Goal: Transaction & Acquisition: Purchase product/service

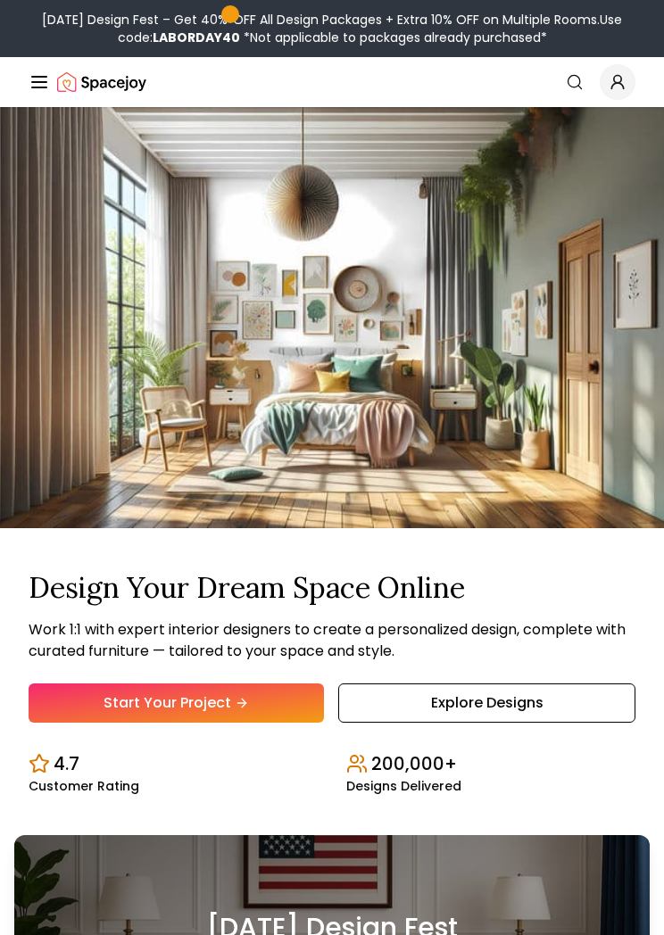
click at [299, 719] on link "Start Your Project" at bounding box center [176, 703] width 295 height 39
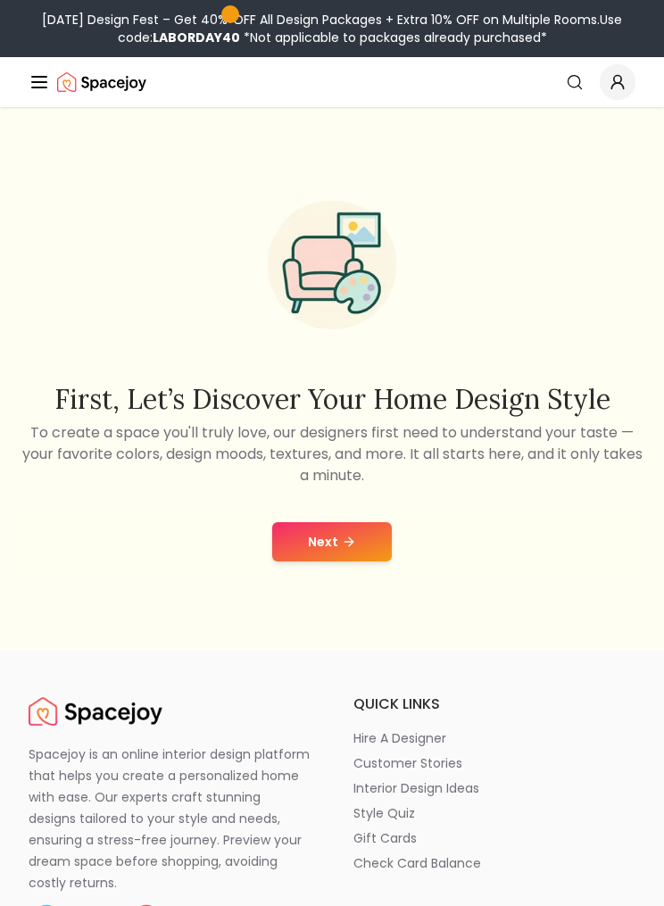
click at [361, 560] on button "Next" at bounding box center [332, 541] width 120 height 39
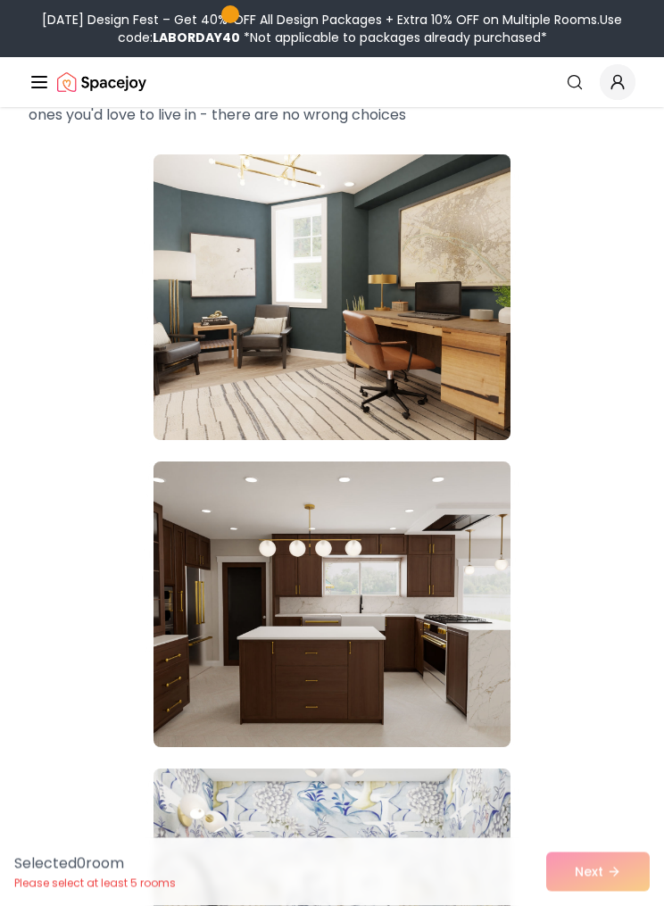
scroll to position [178, 0]
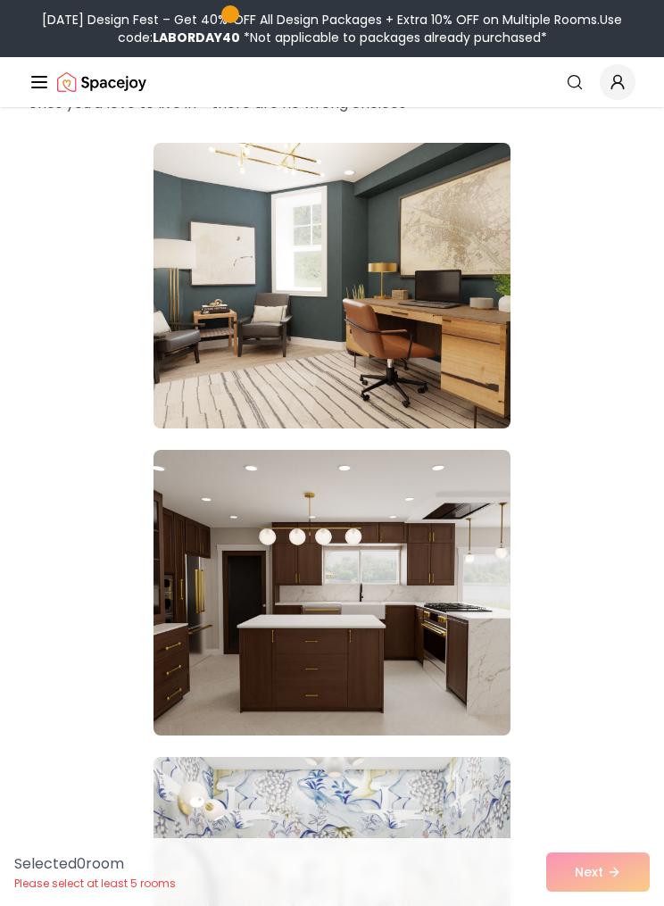
click at [473, 682] on img at bounding box center [331, 593] width 357 height 286
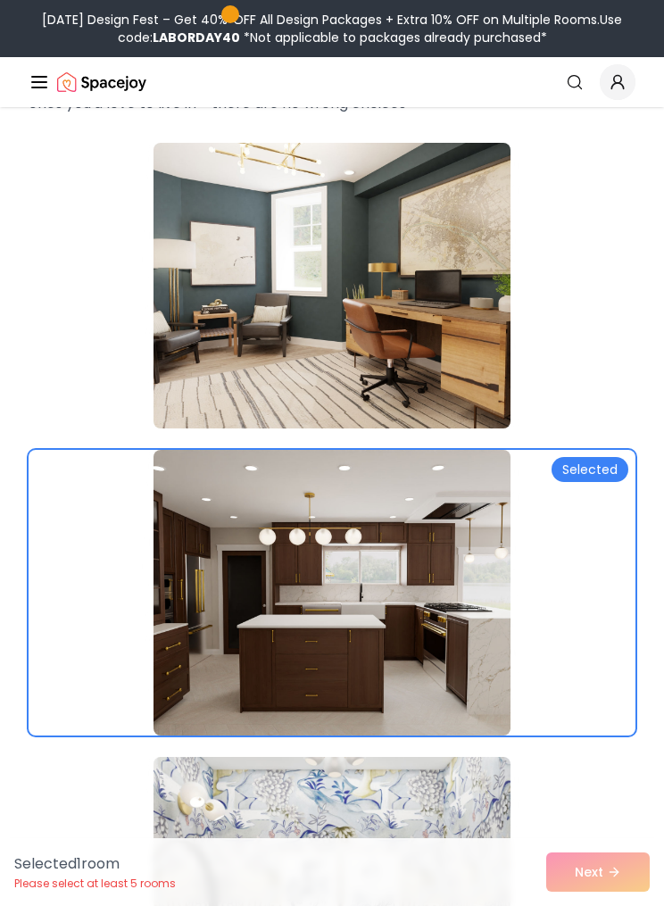
click at [192, 381] on img at bounding box center [331, 286] width 357 height 286
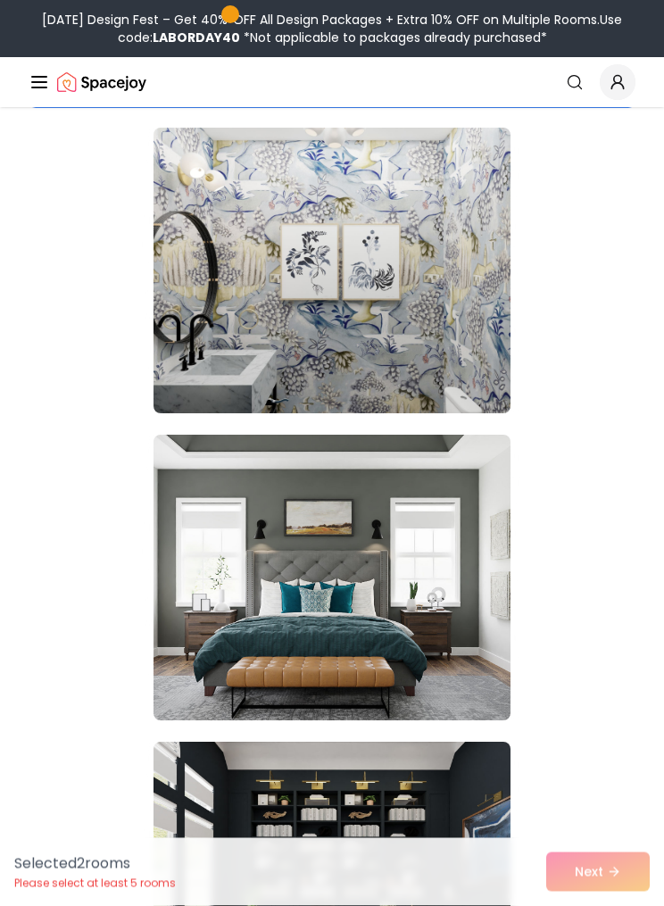
scroll to position [808, 0]
click at [485, 666] on img at bounding box center [331, 578] width 357 height 286
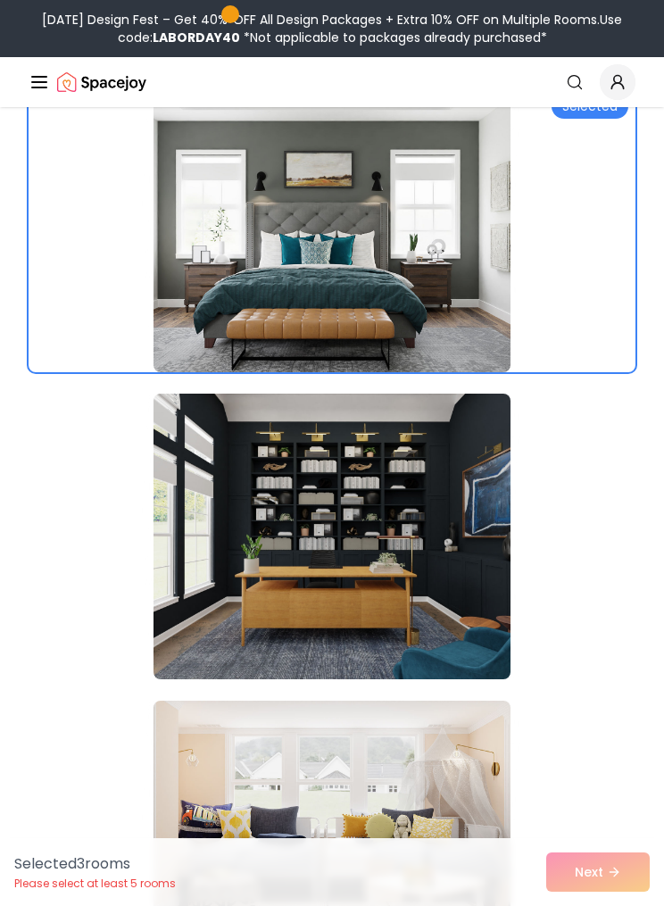
scroll to position [1168, 0]
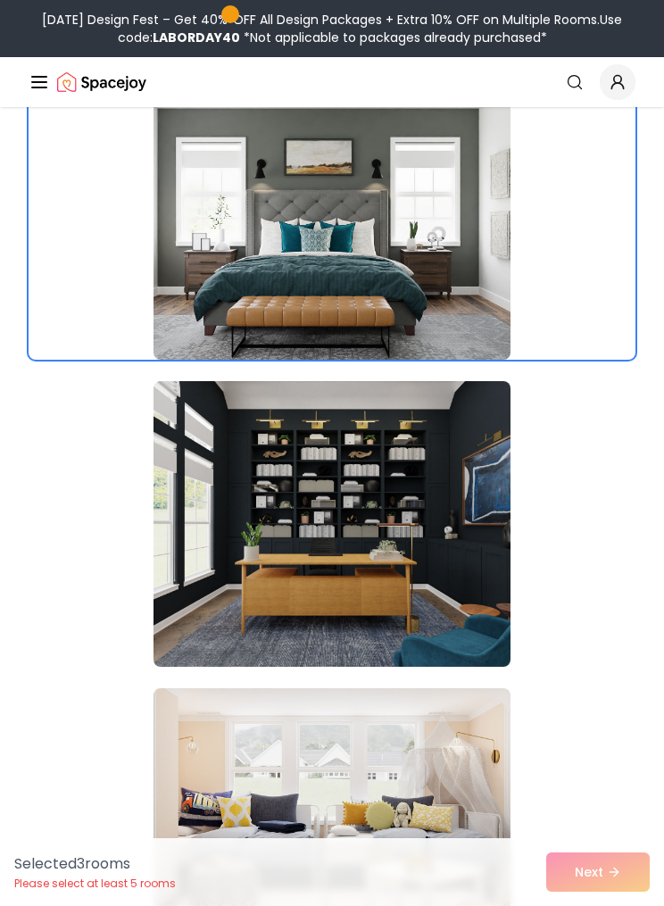
click at [475, 595] on img at bounding box center [331, 524] width 357 height 286
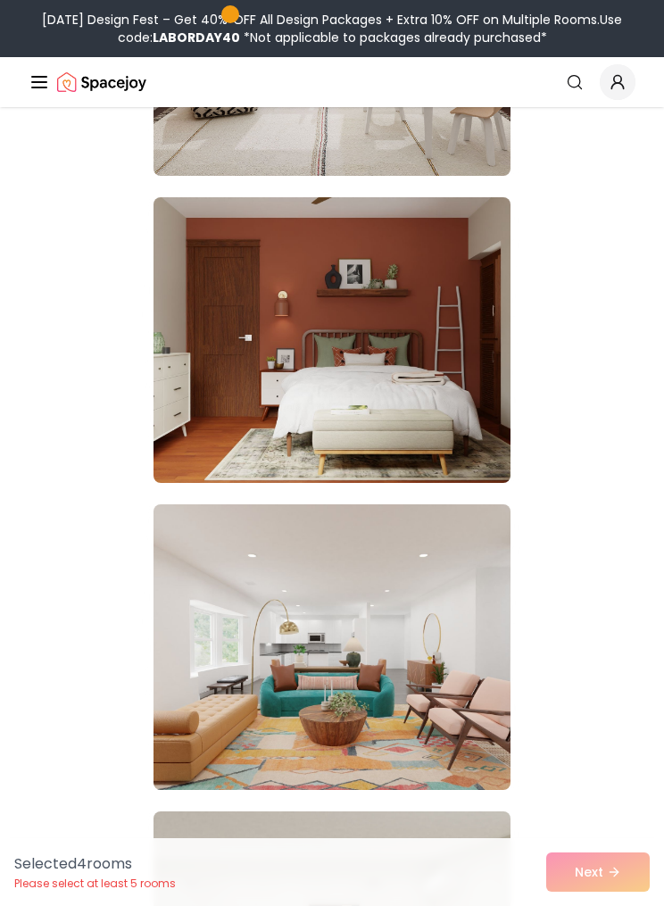
scroll to position [1986, 0]
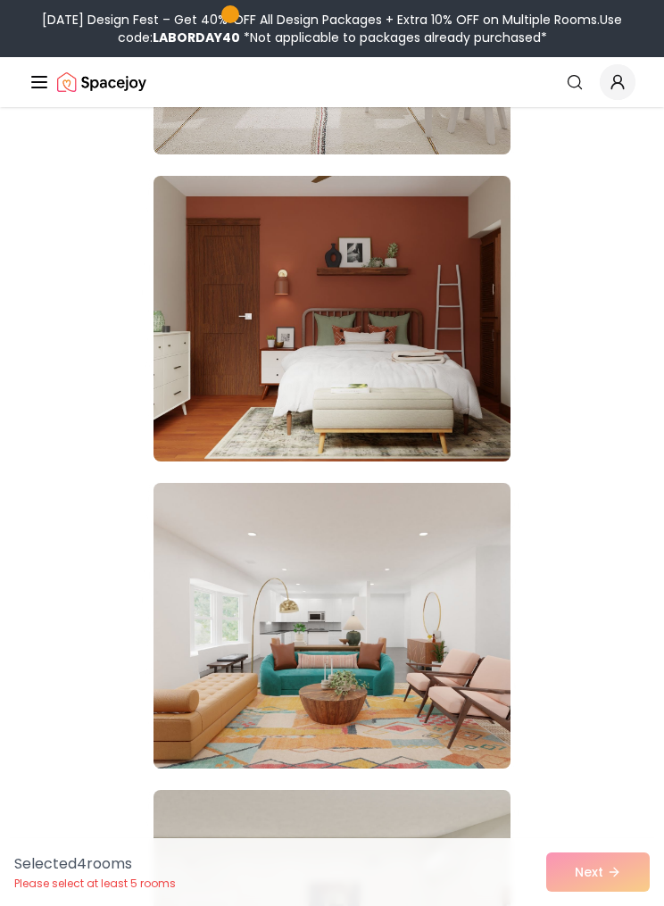
click at [195, 386] on img at bounding box center [331, 319] width 357 height 286
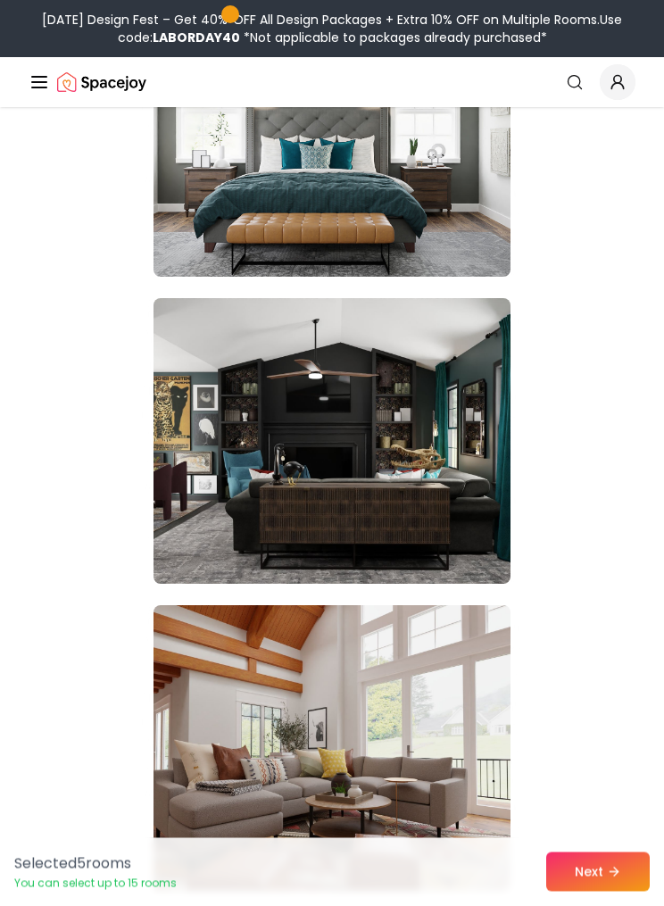
scroll to position [3093, 0]
click at [175, 418] on img at bounding box center [331, 441] width 357 height 286
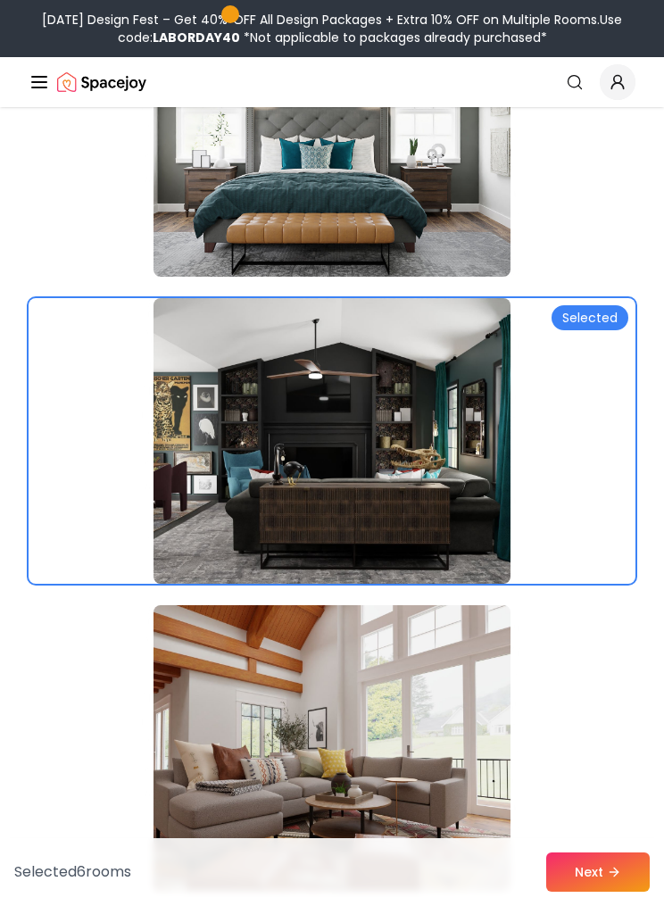
click at [470, 772] on img at bounding box center [331, 748] width 357 height 286
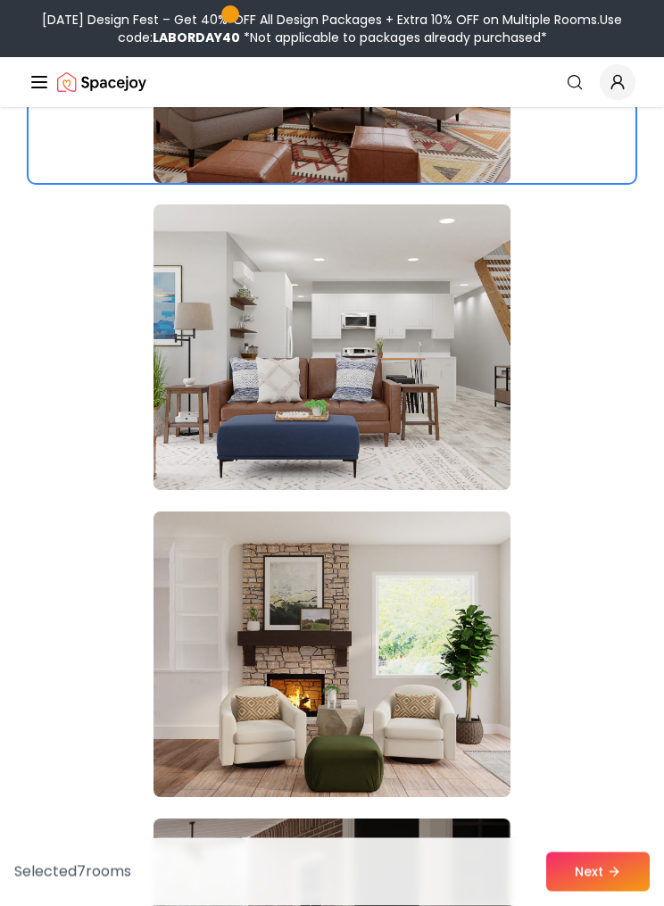
scroll to position [3801, 0]
click at [192, 409] on img at bounding box center [331, 347] width 357 height 286
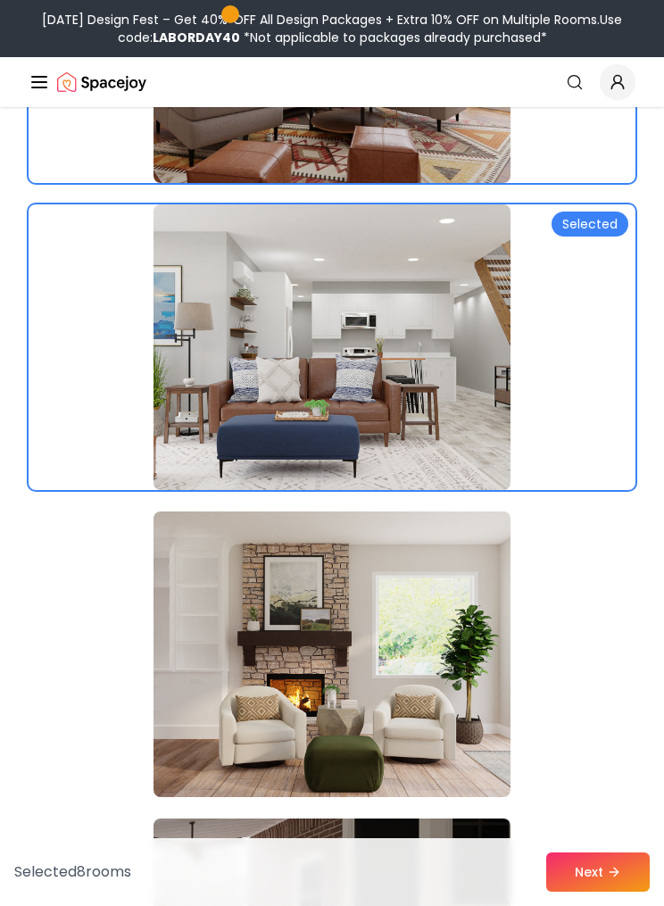
click at [469, 727] on img at bounding box center [331, 654] width 357 height 286
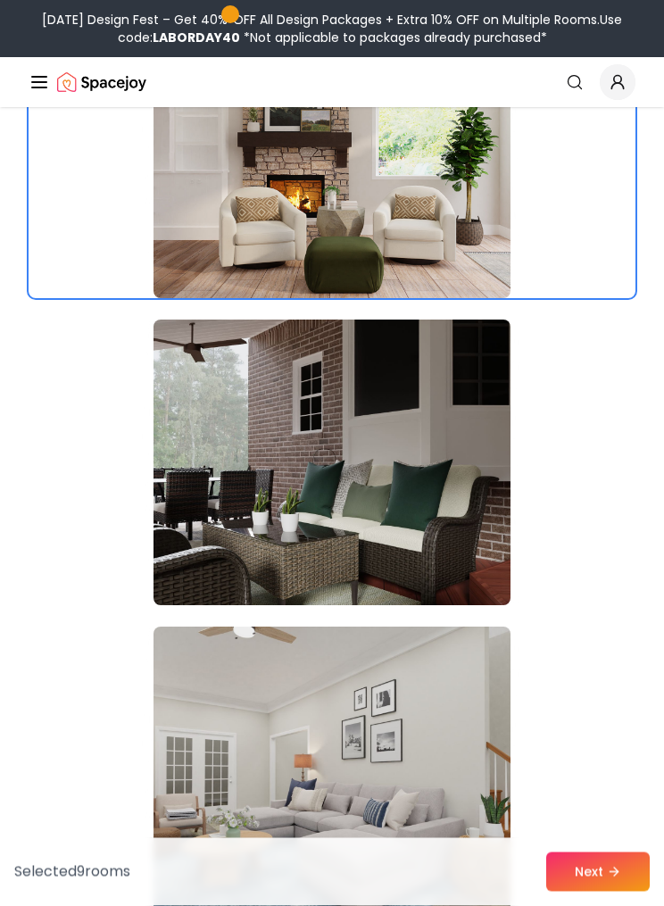
scroll to position [4312, 0]
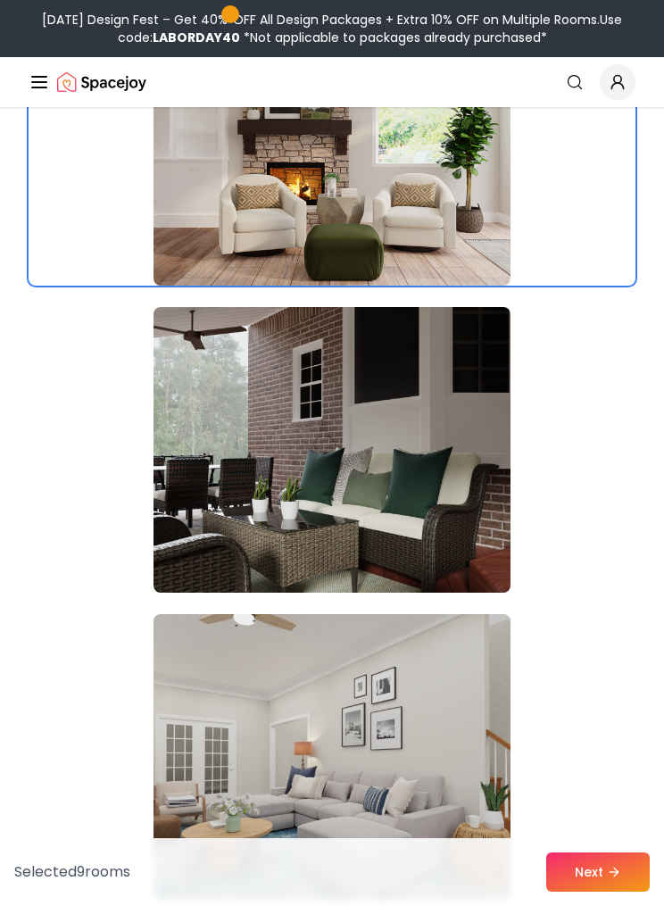
click at [191, 433] on img at bounding box center [331, 450] width 357 height 286
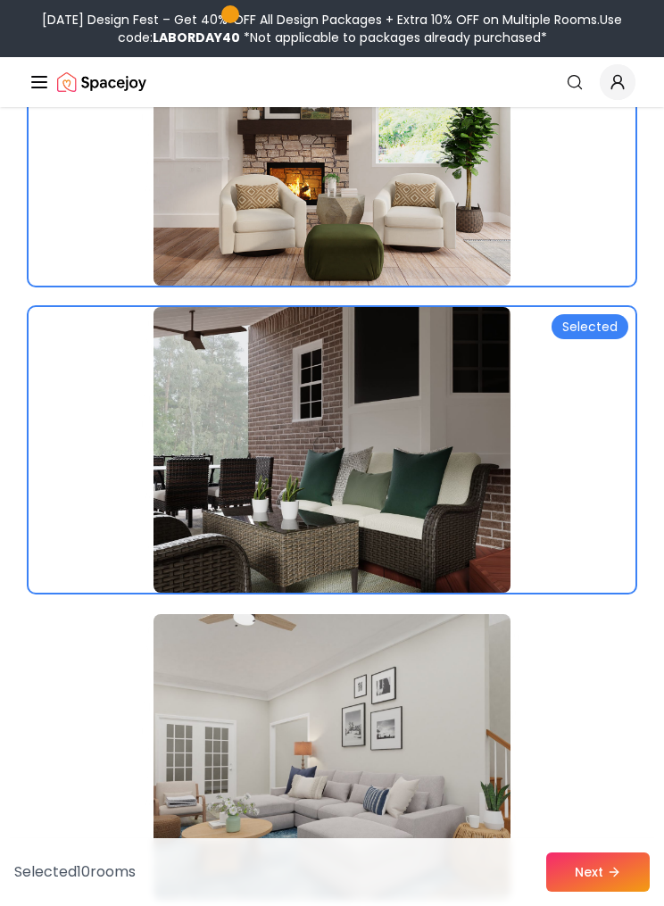
click at [470, 792] on img at bounding box center [331, 757] width 357 height 286
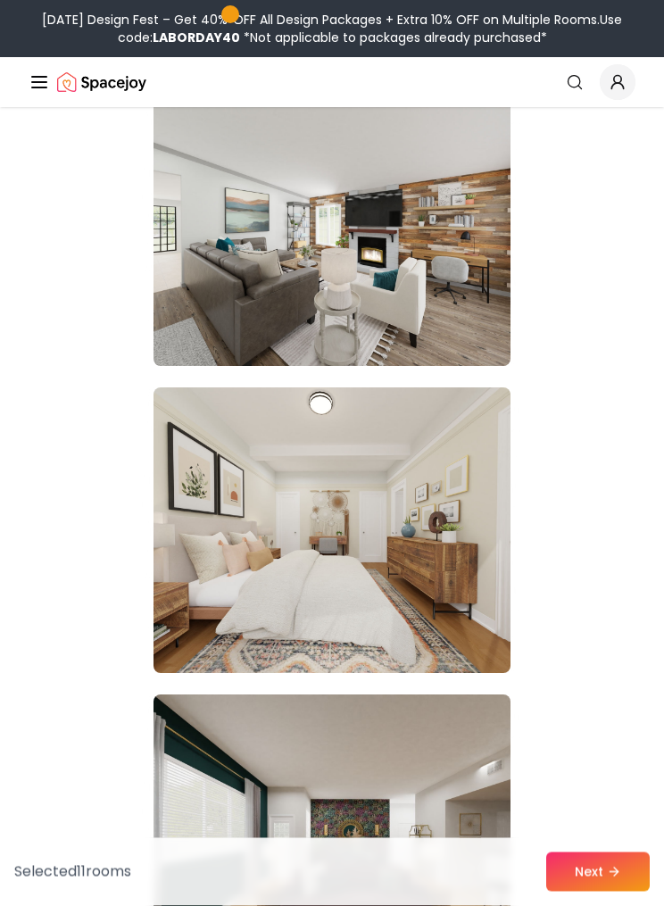
scroll to position [6380, 0]
click at [196, 328] on img at bounding box center [331, 223] width 357 height 286
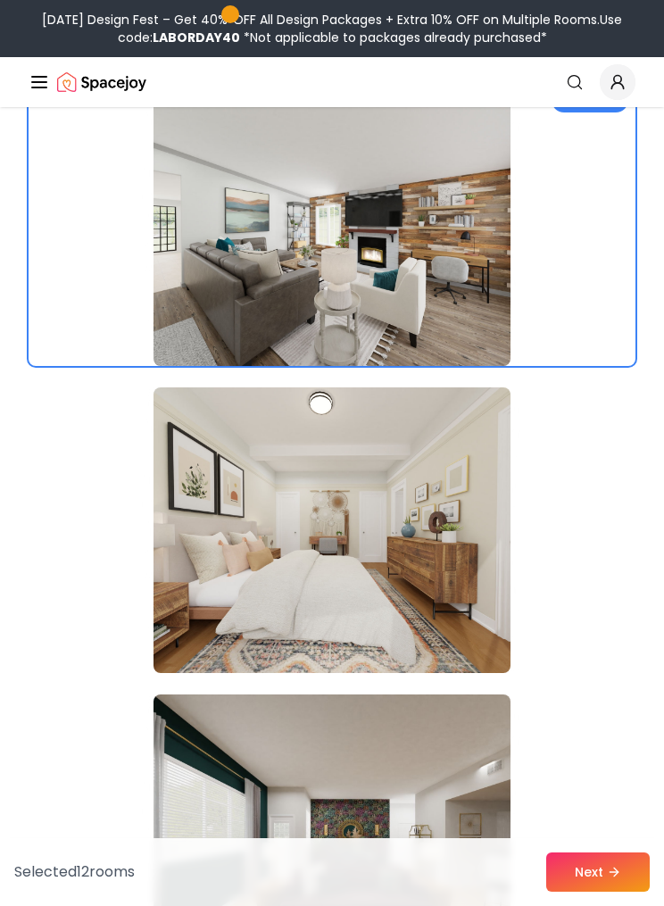
click at [464, 596] on img at bounding box center [331, 530] width 357 height 286
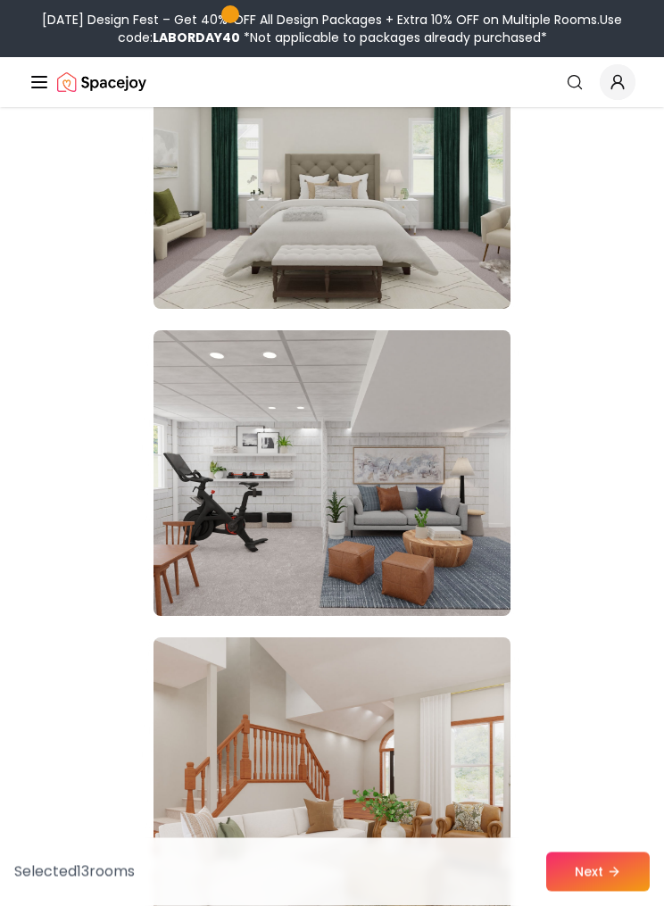
scroll to position [7360, 0]
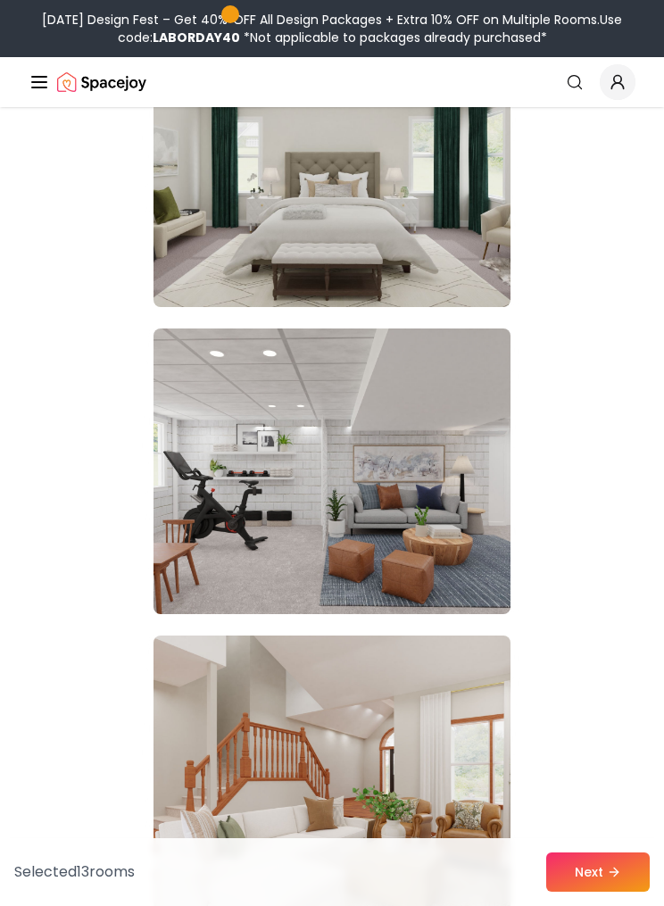
click at [197, 430] on img at bounding box center [331, 471] width 357 height 286
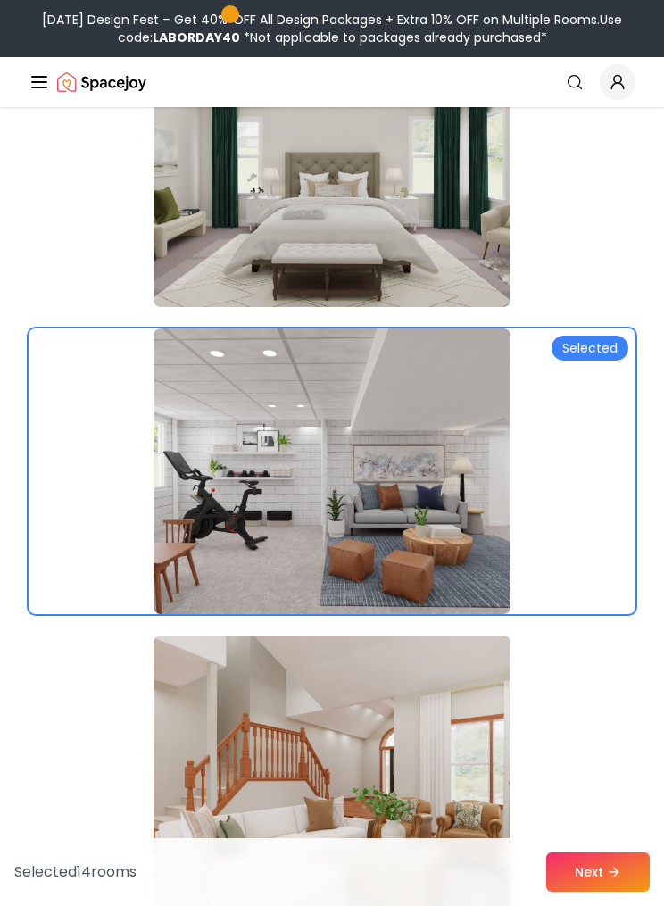
click at [450, 809] on img at bounding box center [331, 778] width 357 height 286
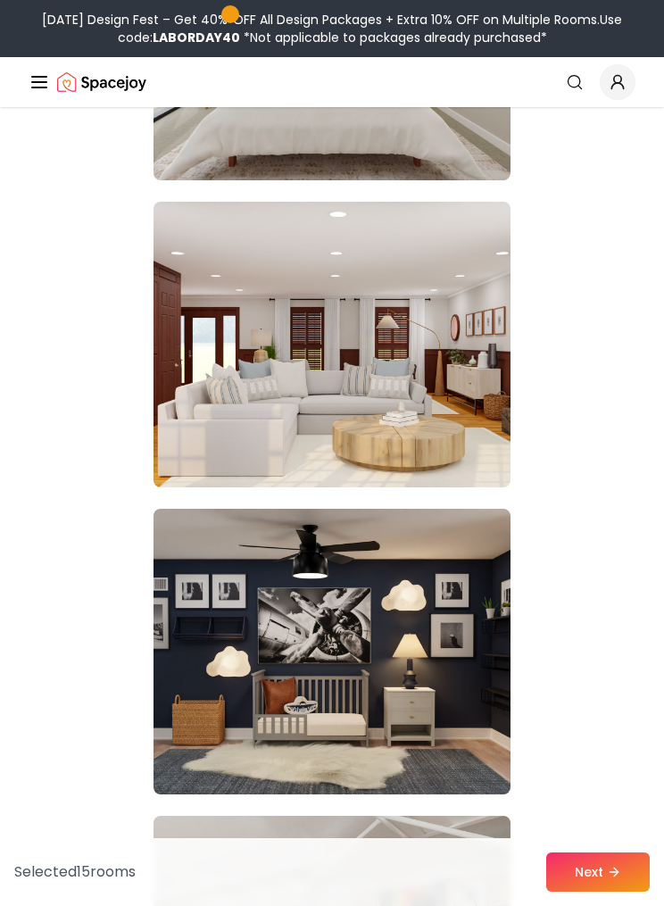
click at [206, 421] on img at bounding box center [331, 345] width 357 height 286
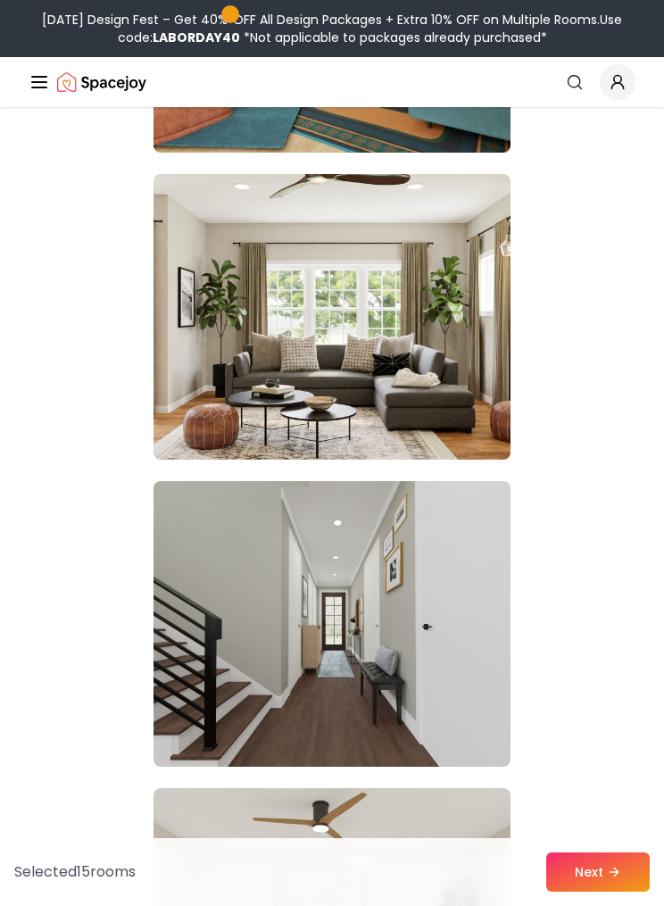
scroll to position [9399, 0]
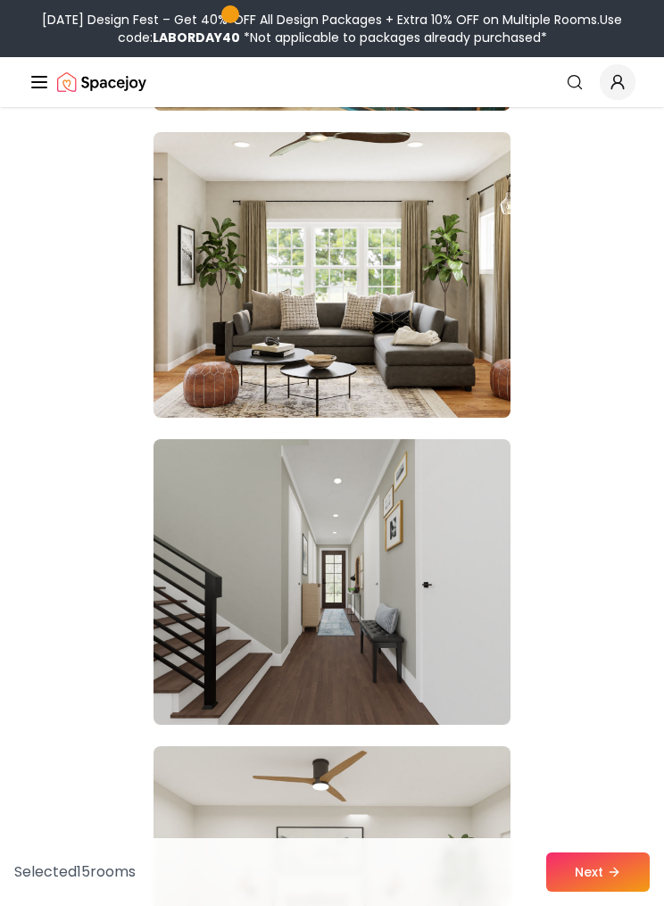
click at [197, 362] on img at bounding box center [331, 275] width 357 height 286
click at [459, 637] on img at bounding box center [331, 582] width 357 height 286
click at [186, 344] on img at bounding box center [331, 275] width 357 height 286
click at [446, 677] on img at bounding box center [331, 582] width 357 height 286
click at [190, 332] on img at bounding box center [331, 275] width 357 height 286
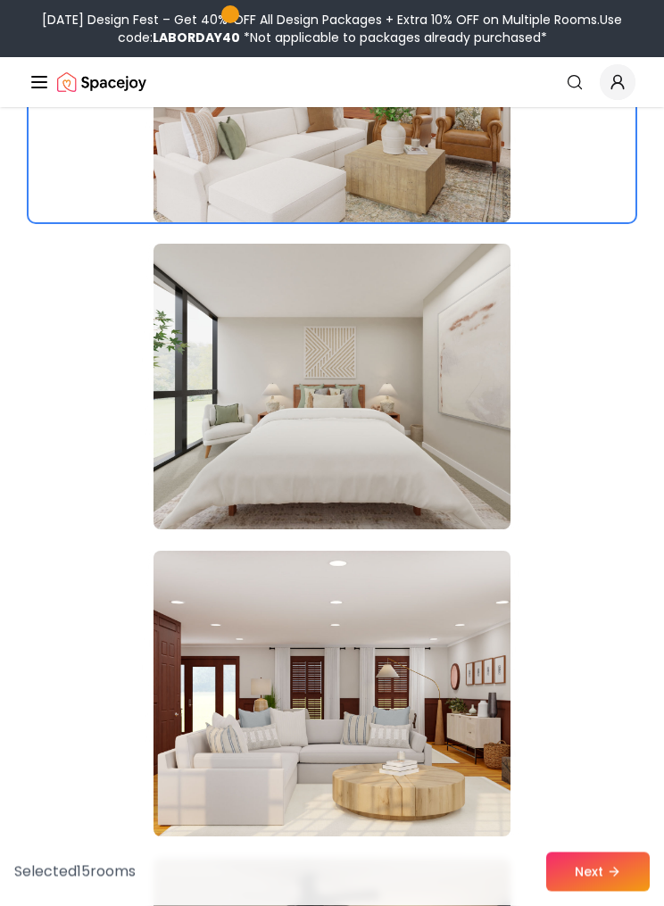
scroll to position [8059, 0]
click at [607, 860] on button "Next" at bounding box center [598, 871] width 104 height 39
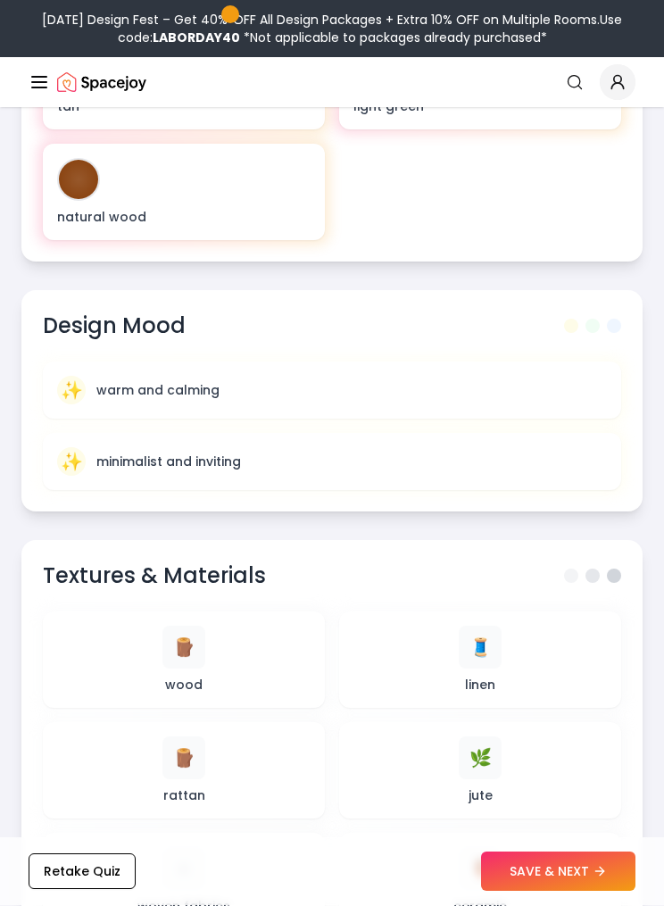
click at [556, 891] on button "SAVE & NEXT" at bounding box center [558, 871] width 154 height 39
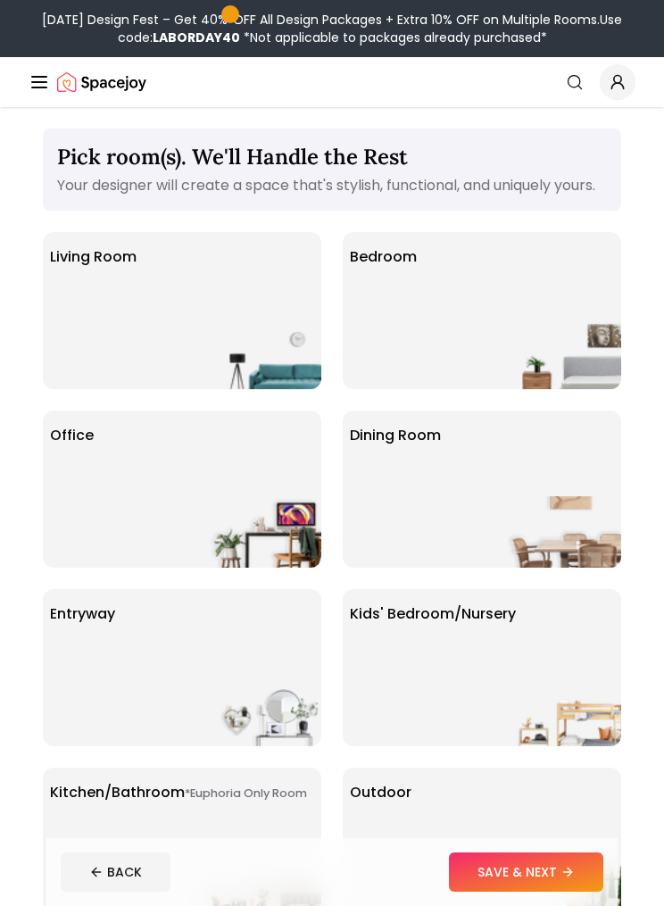
click at [510, 340] on img at bounding box center [564, 353] width 114 height 71
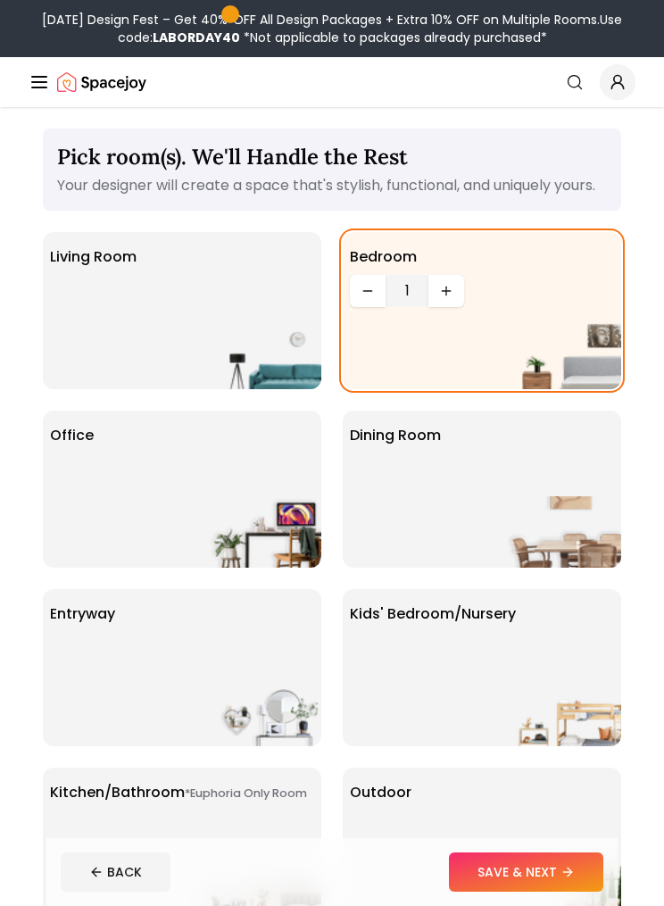
click at [54, 357] on div "Living Room" at bounding box center [182, 310] width 278 height 157
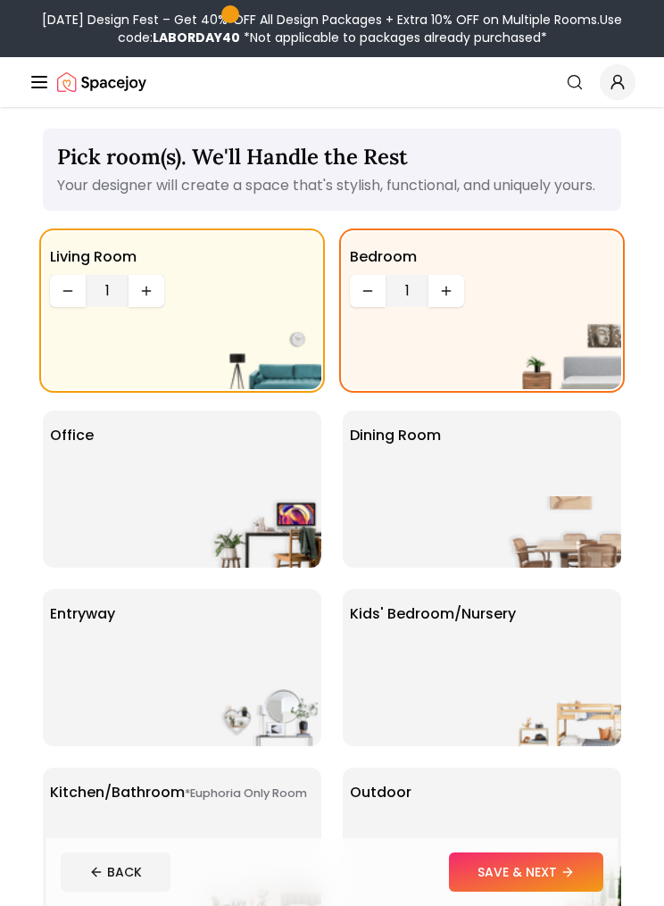
click at [103, 526] on div "Office" at bounding box center [182, 488] width 278 height 157
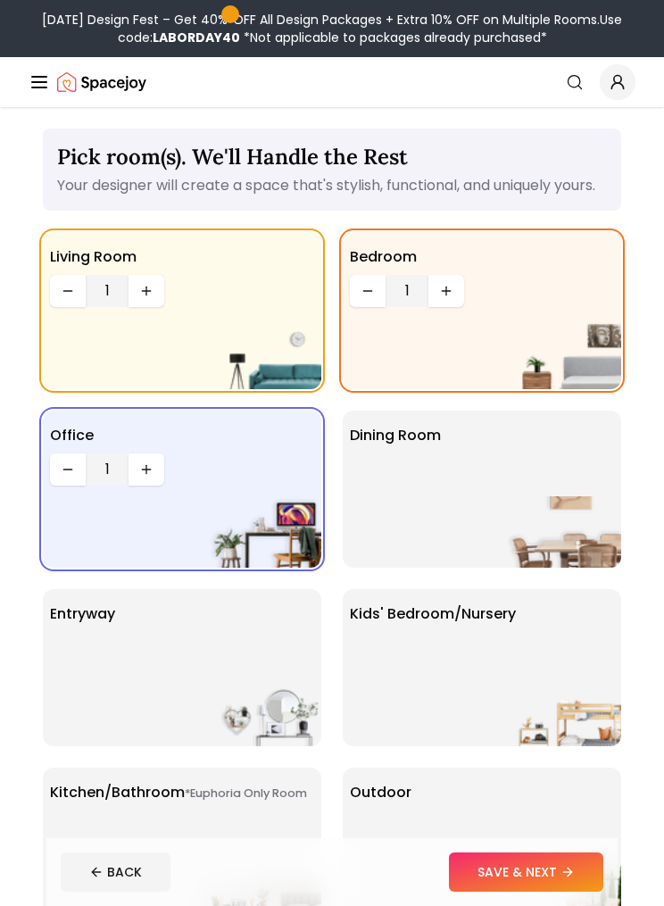
click at [538, 527] on img at bounding box center [564, 531] width 114 height 71
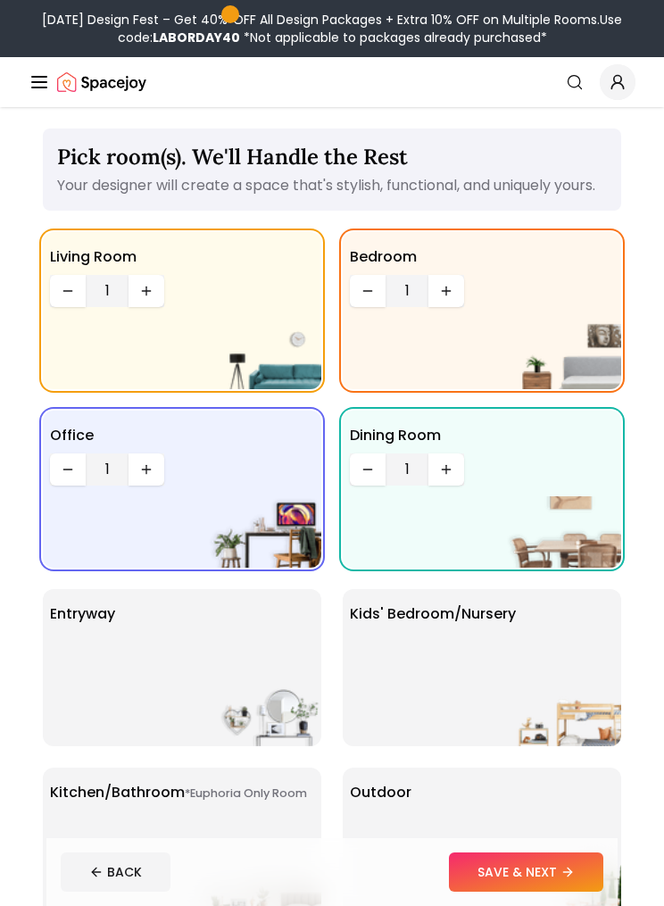
click at [130, 650] on div "entryway" at bounding box center [182, 667] width 278 height 157
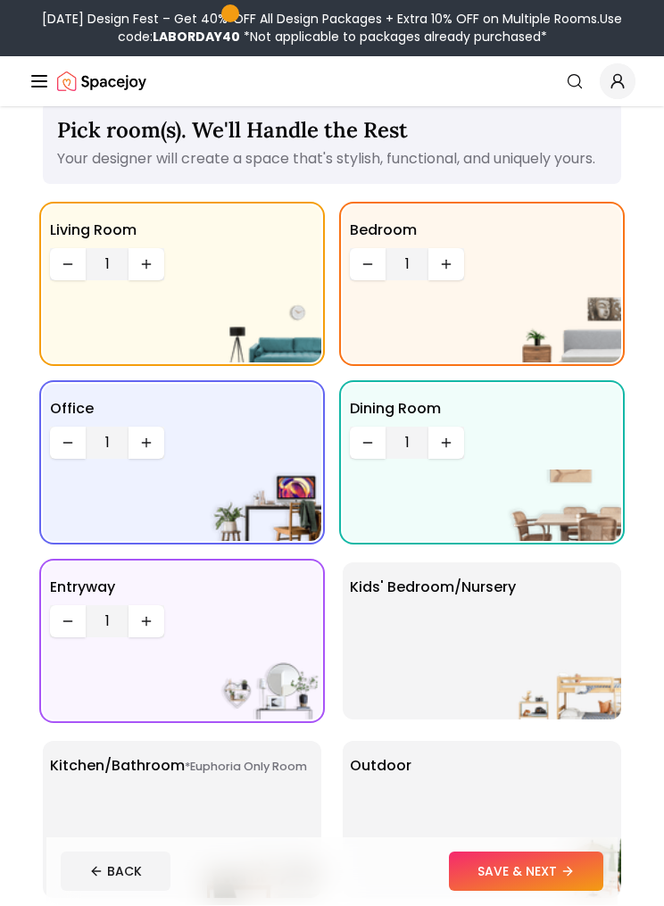
scroll to position [27, 0]
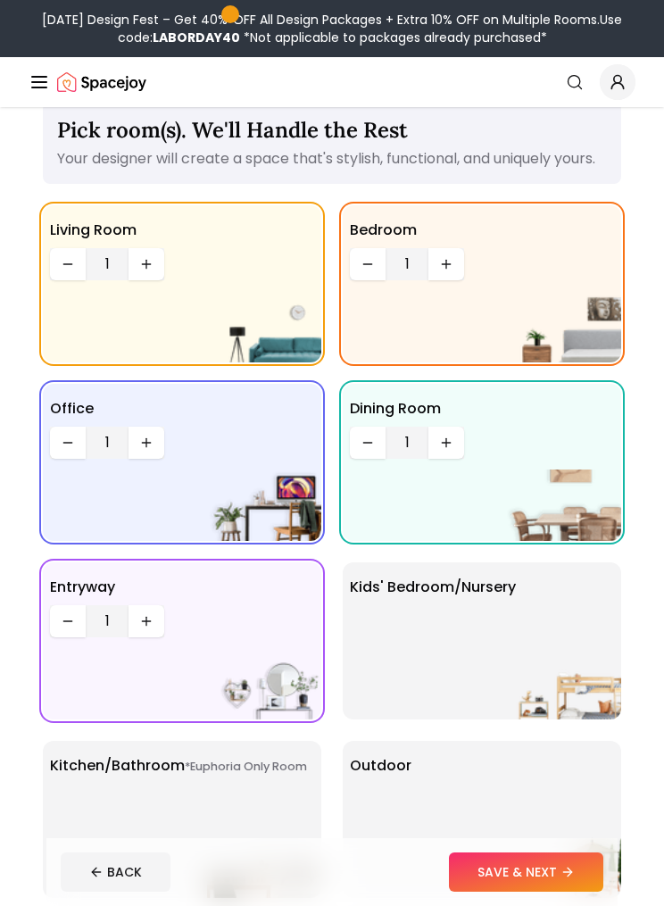
click at [446, 280] on button "Increase quantity" at bounding box center [446, 264] width 36 height 32
click at [447, 280] on button "Increase quantity" at bounding box center [446, 264] width 36 height 32
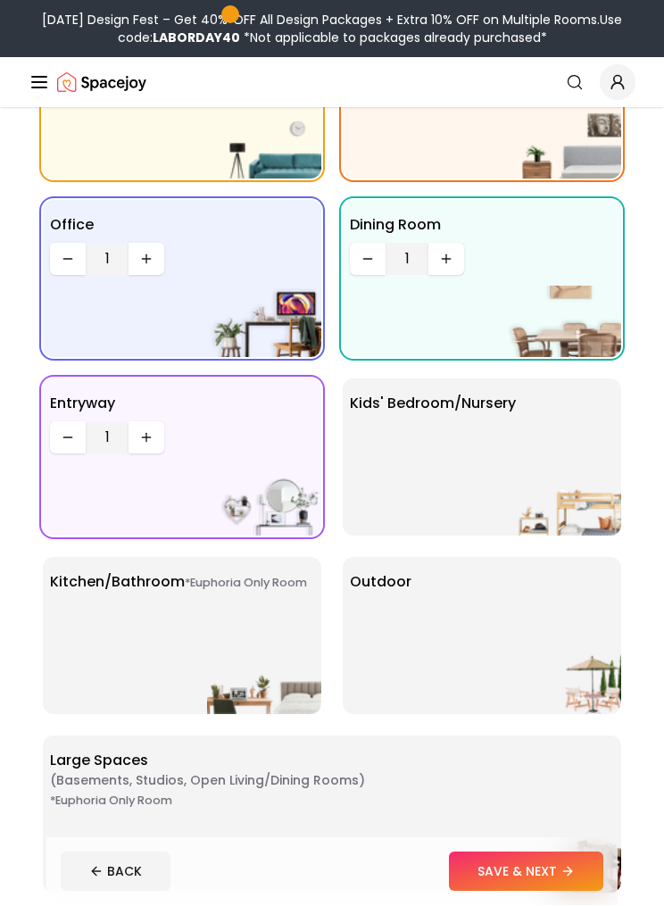
scroll to position [211, 0]
click at [296, 676] on img at bounding box center [264, 678] width 114 height 71
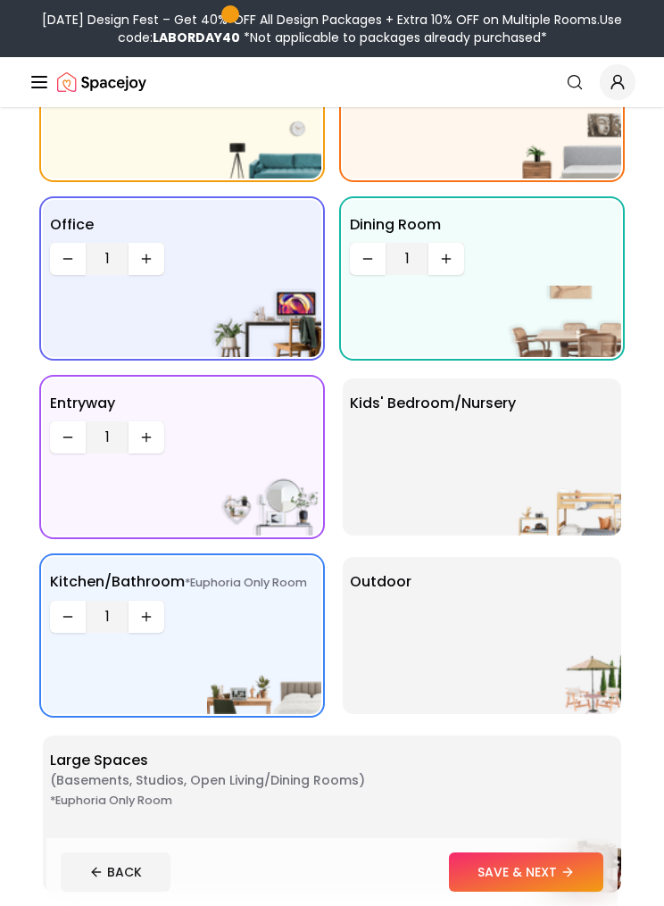
click at [446, 667] on div "Outdoor" at bounding box center [482, 635] width 278 height 157
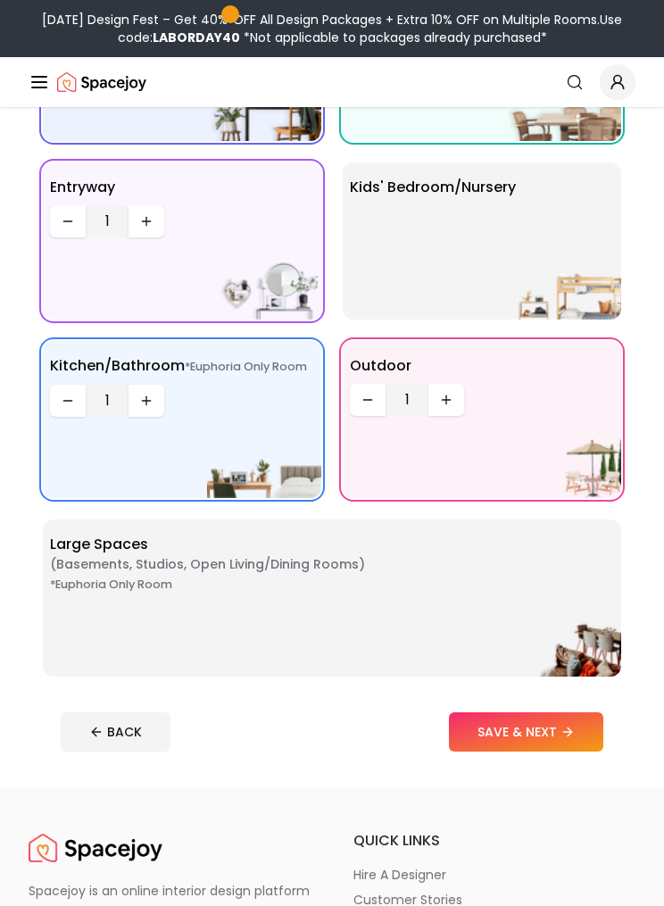
scroll to position [427, 0]
click at [530, 751] on button "SAVE & NEXT" at bounding box center [526, 731] width 154 height 39
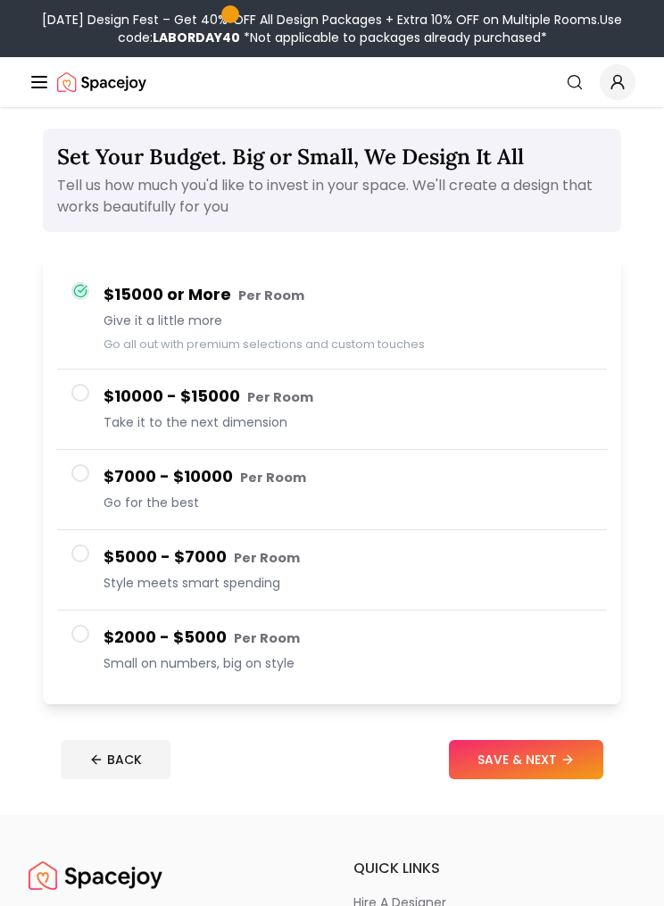
click at [77, 492] on button "$7000 - $10000 Per Room Go for the best" at bounding box center [332, 490] width 550 height 80
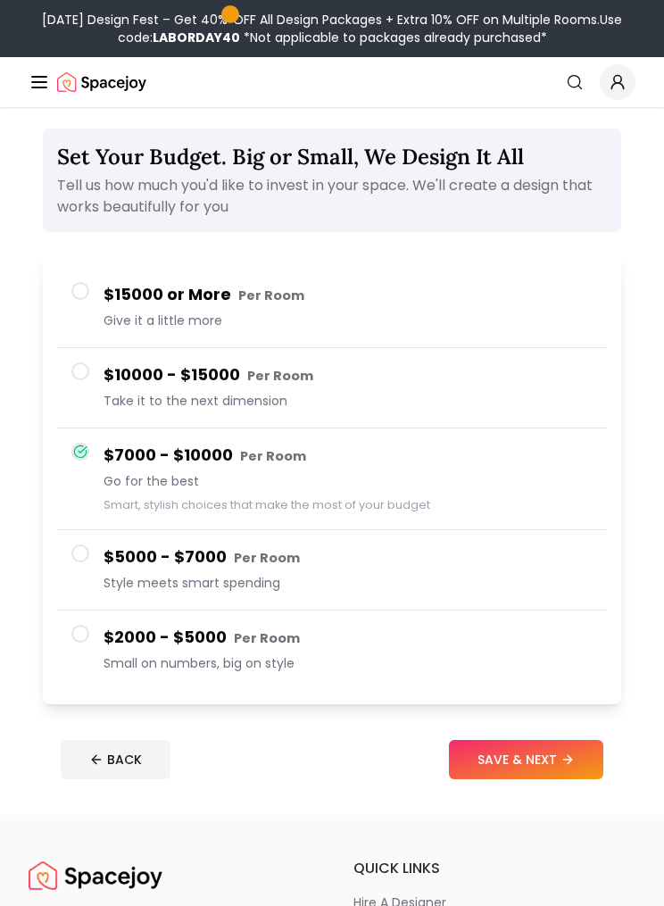
click at [536, 759] on button "SAVE & NEXT" at bounding box center [526, 759] width 154 height 39
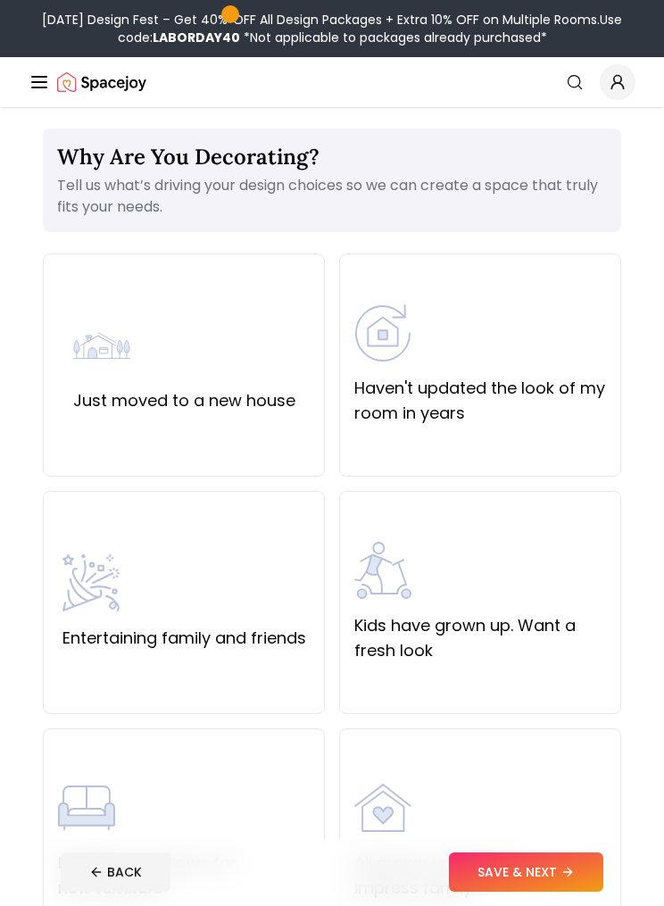
click at [68, 409] on div "Just moved to a new house" at bounding box center [184, 364] width 282 height 223
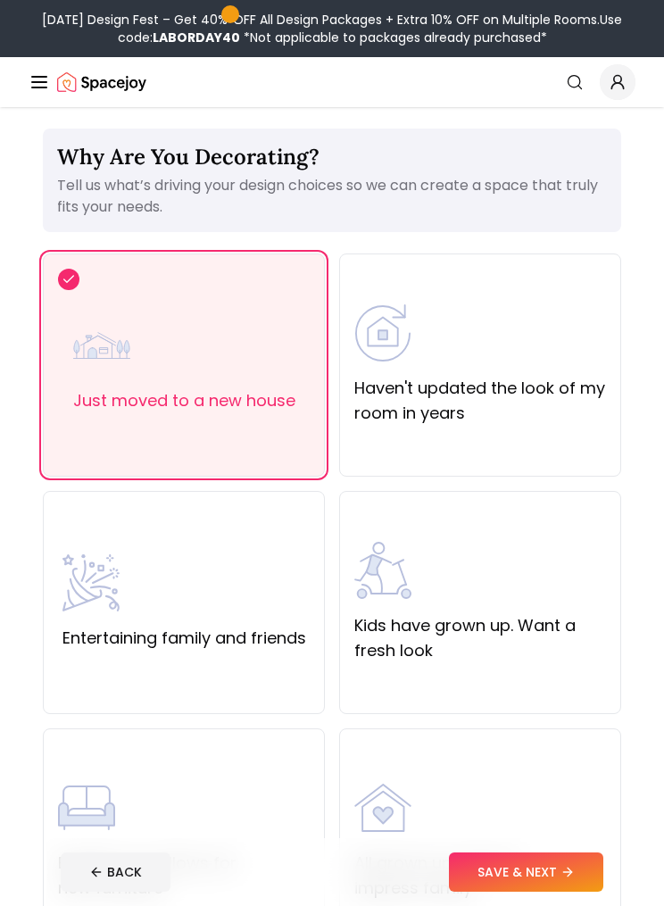
click at [547, 891] on button "SAVE & NEXT" at bounding box center [526, 871] width 154 height 39
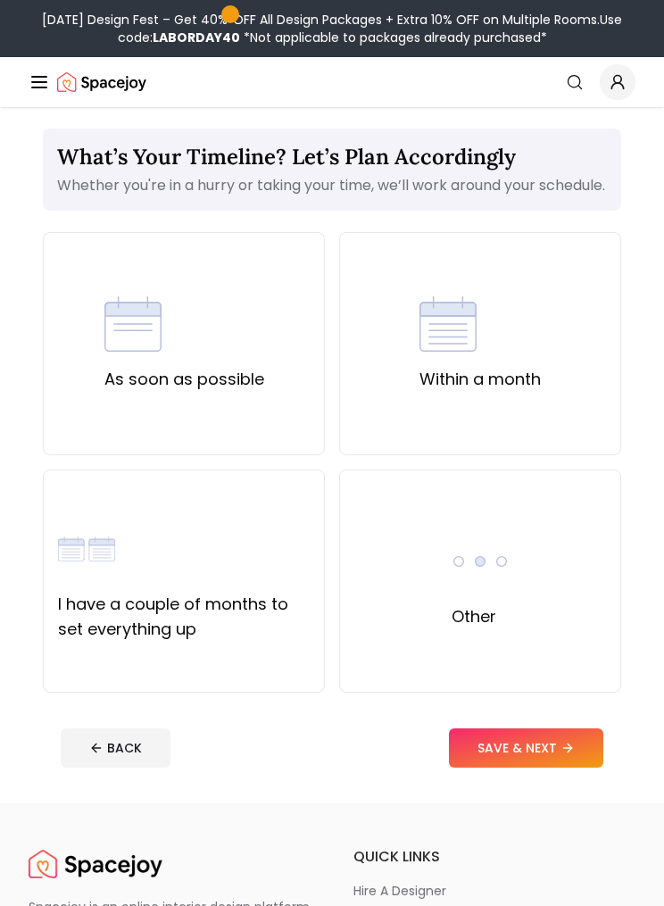
click at [72, 397] on div "As soon as possible" at bounding box center [184, 343] width 282 height 223
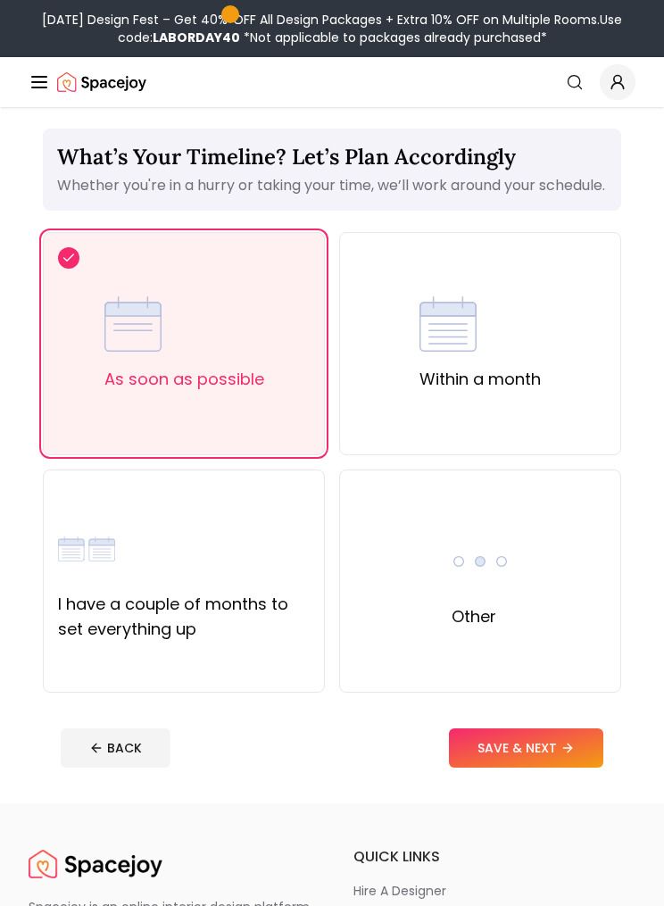
click at [532, 767] on button "SAVE & NEXT" at bounding box center [526, 747] width 154 height 39
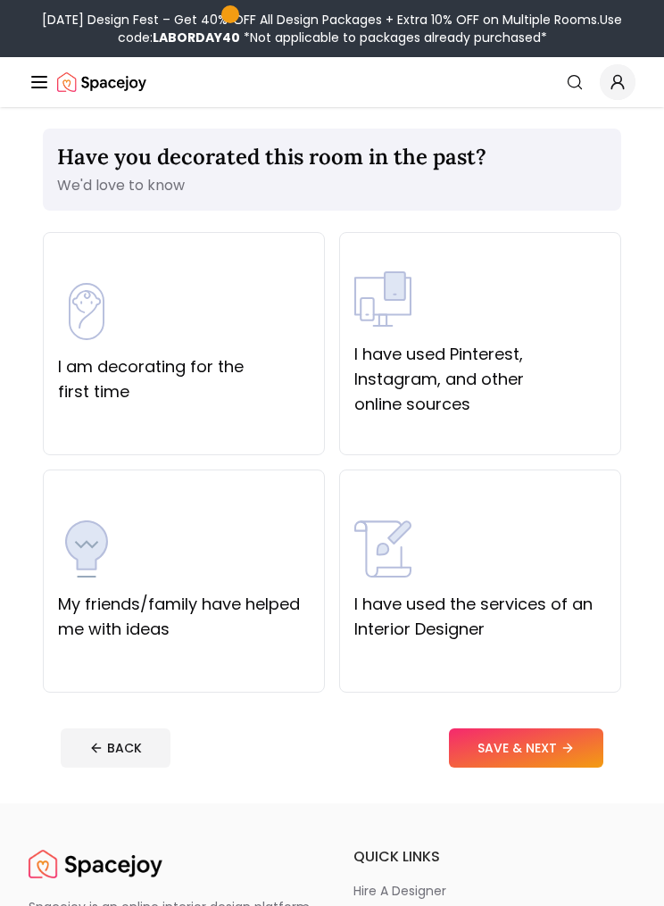
click at [72, 388] on label "I am decorating for the first time" at bounding box center [184, 379] width 252 height 50
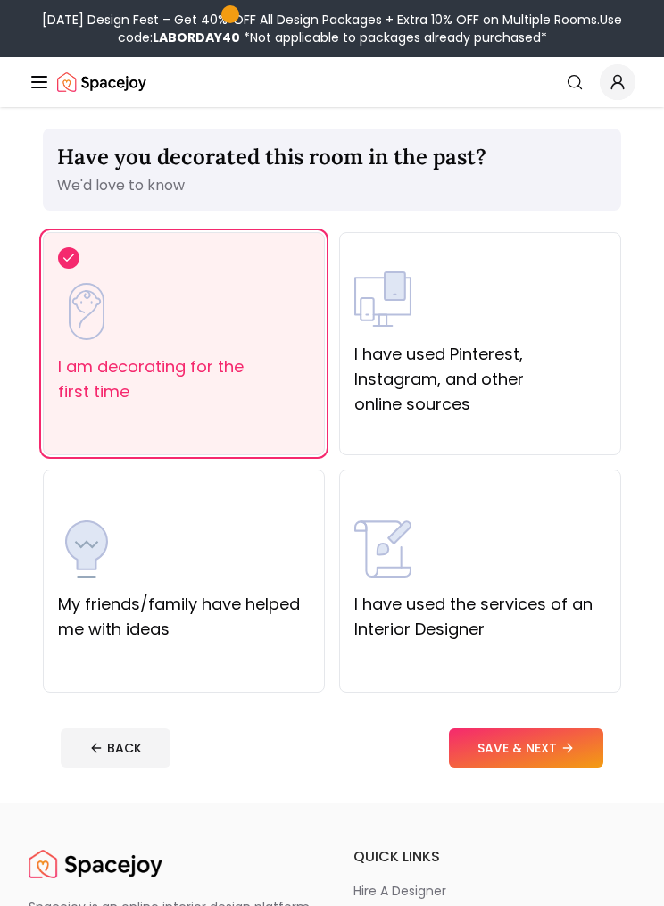
click at [516, 757] on button "SAVE & NEXT" at bounding box center [526, 747] width 154 height 39
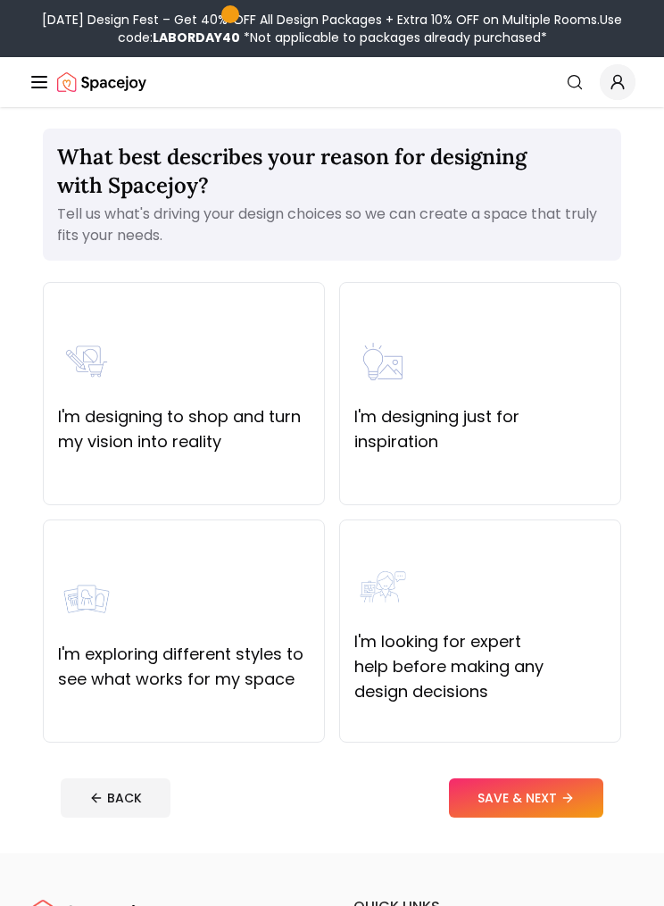
click at [585, 475] on div "I'm designing just for inspiration" at bounding box center [480, 393] width 282 height 223
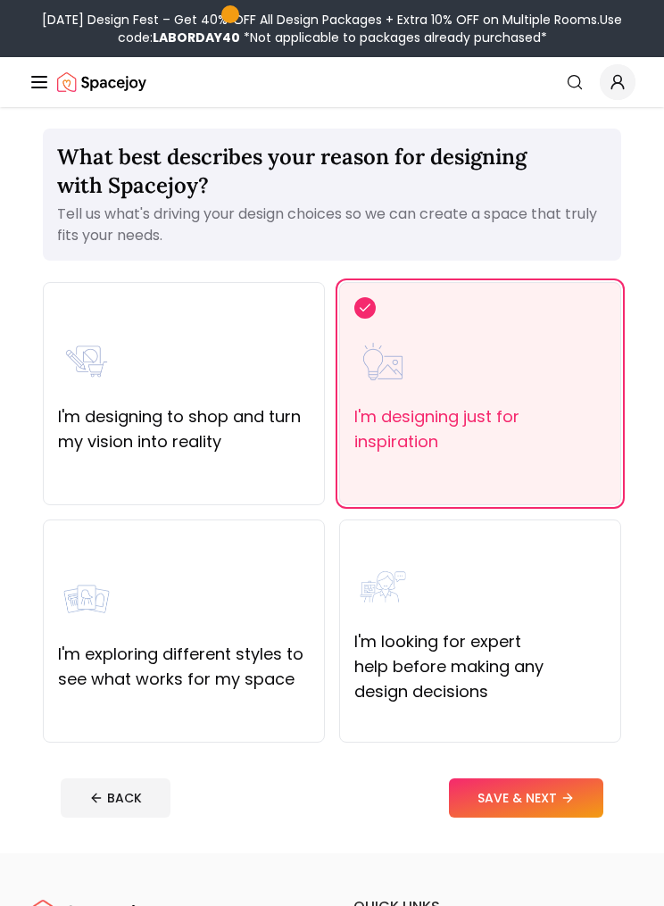
click at [536, 808] on button "SAVE & NEXT" at bounding box center [526, 797] width 154 height 39
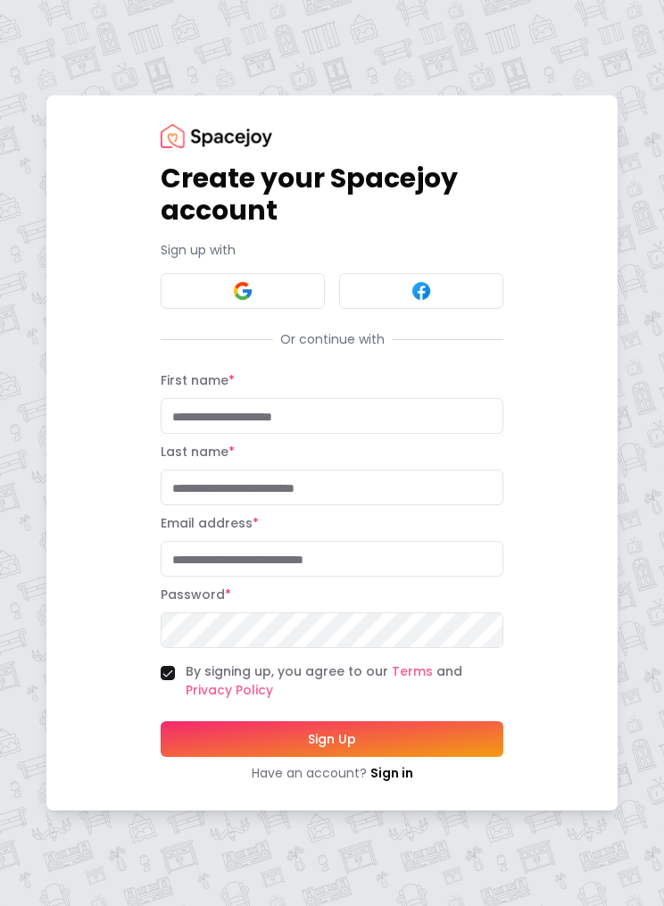
click at [185, 309] on button at bounding box center [243, 291] width 164 height 36
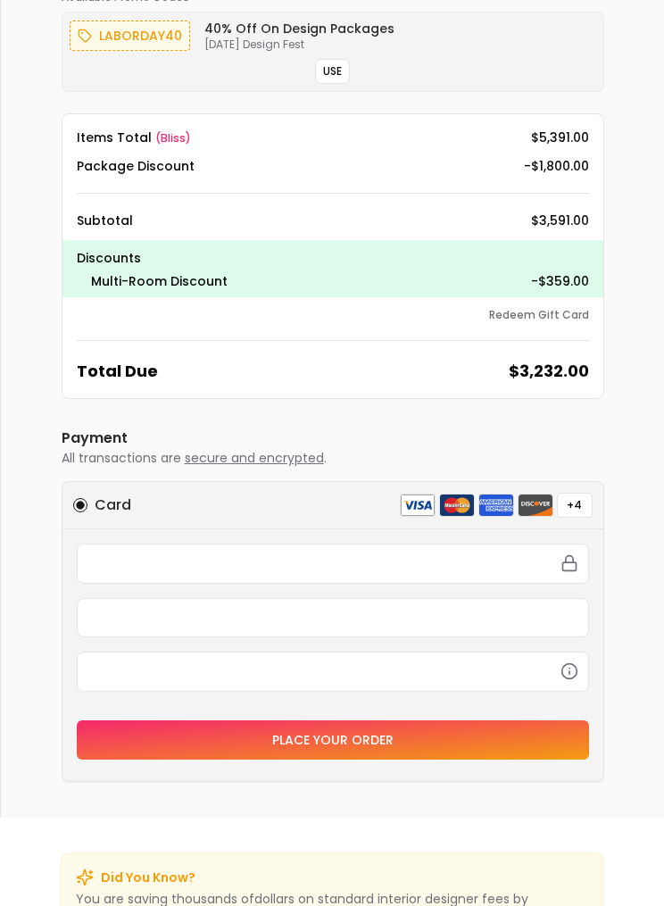
scroll to position [1283, 0]
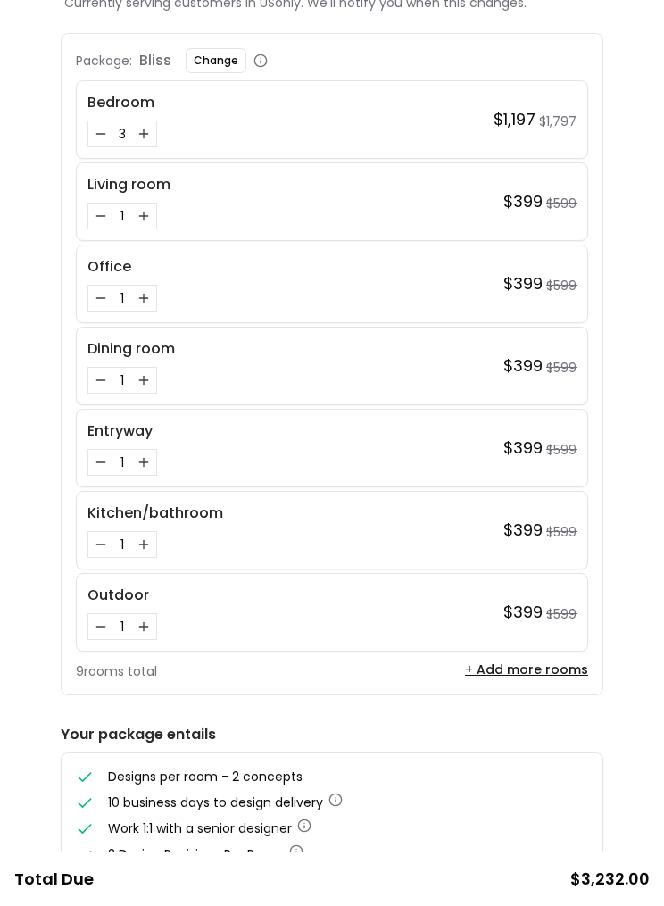
scroll to position [0, 0]
